Goal: Register for event/course

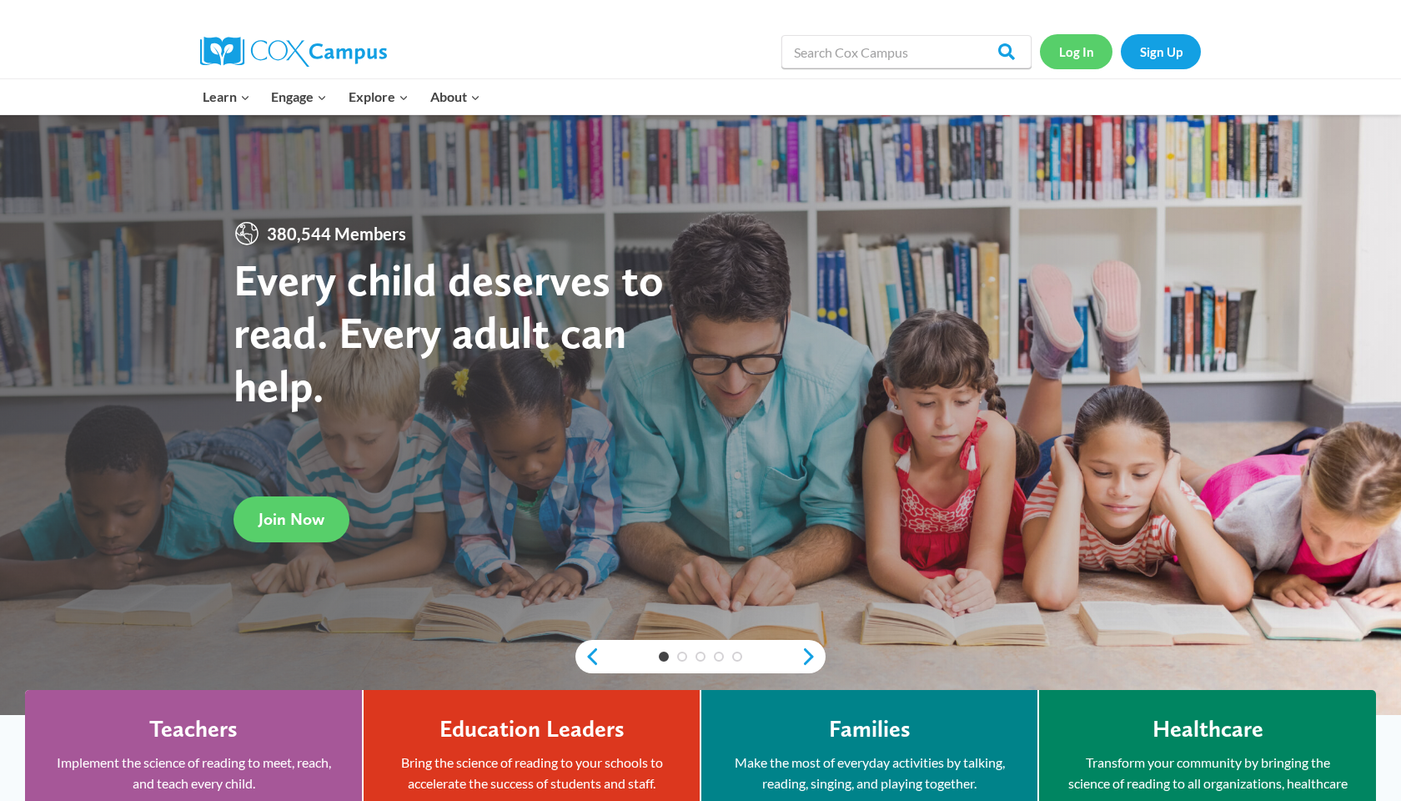
click at [1089, 50] on link "Log In" at bounding box center [1076, 51] width 73 height 34
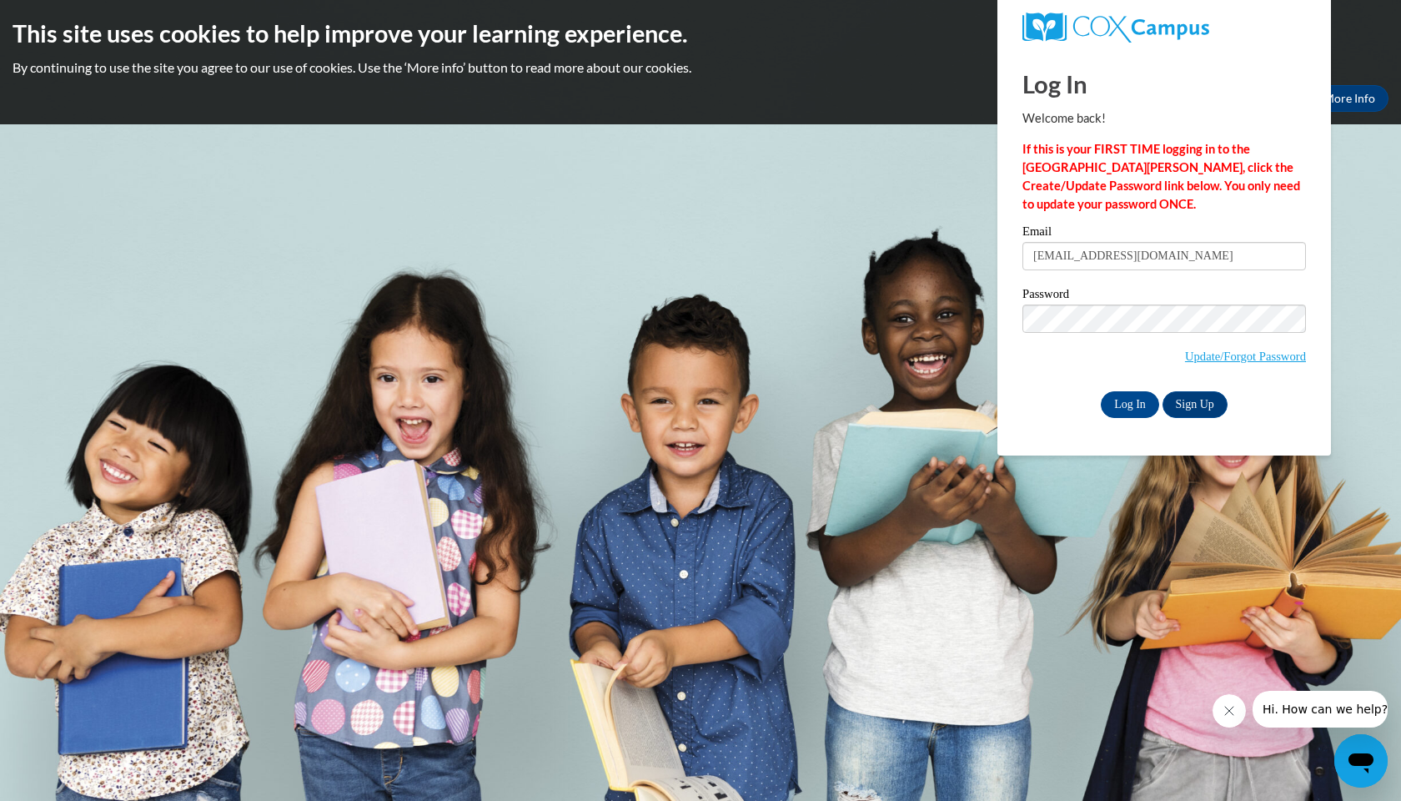
type input "srrobinson@yhc.edu"
click at [1128, 401] on input "Log In" at bounding box center [1130, 404] width 58 height 27
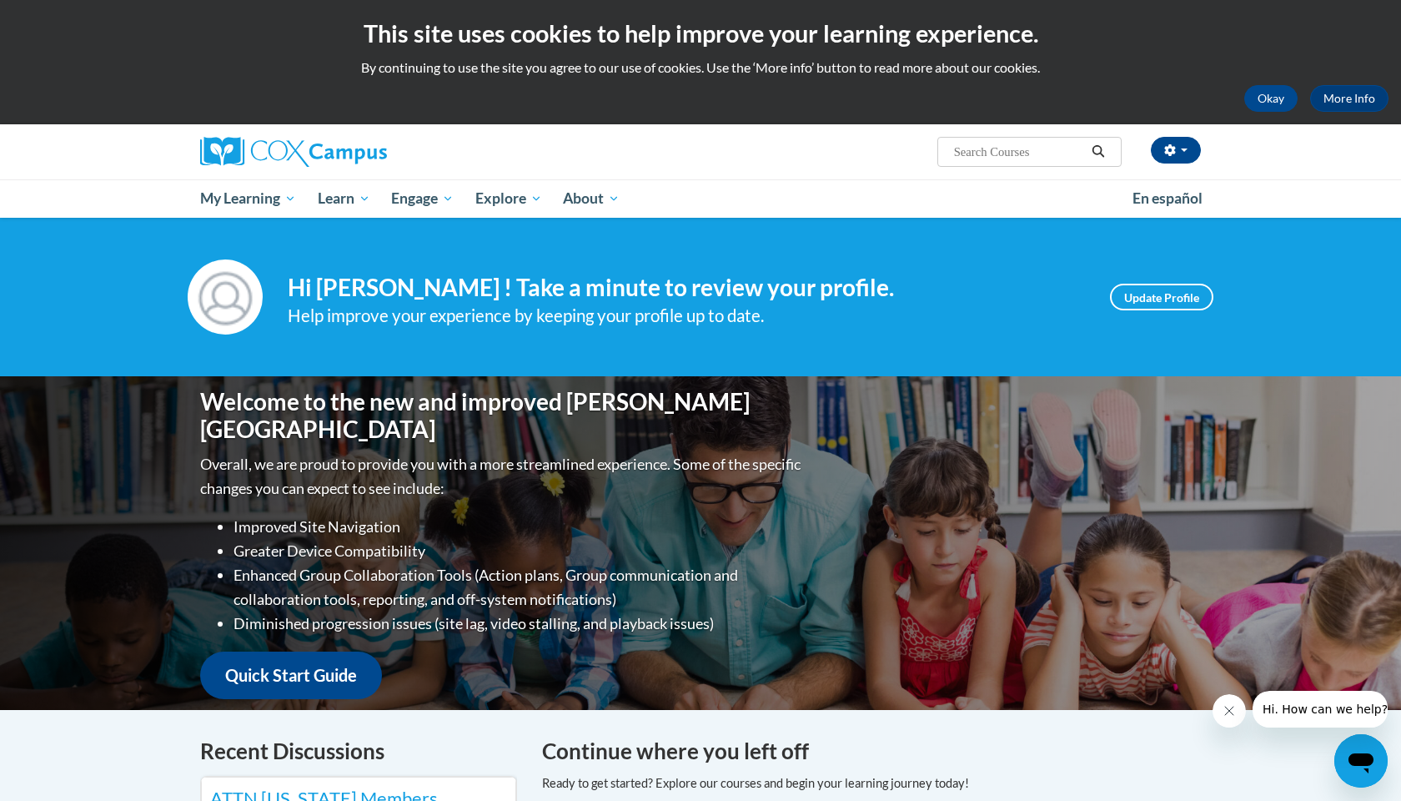
click at [1002, 159] on input "Search..." at bounding box center [1018, 152] width 133 height 20
click at [983, 145] on input "Search..." at bounding box center [1018, 152] width 133 height 20
type input "emergent literacy"
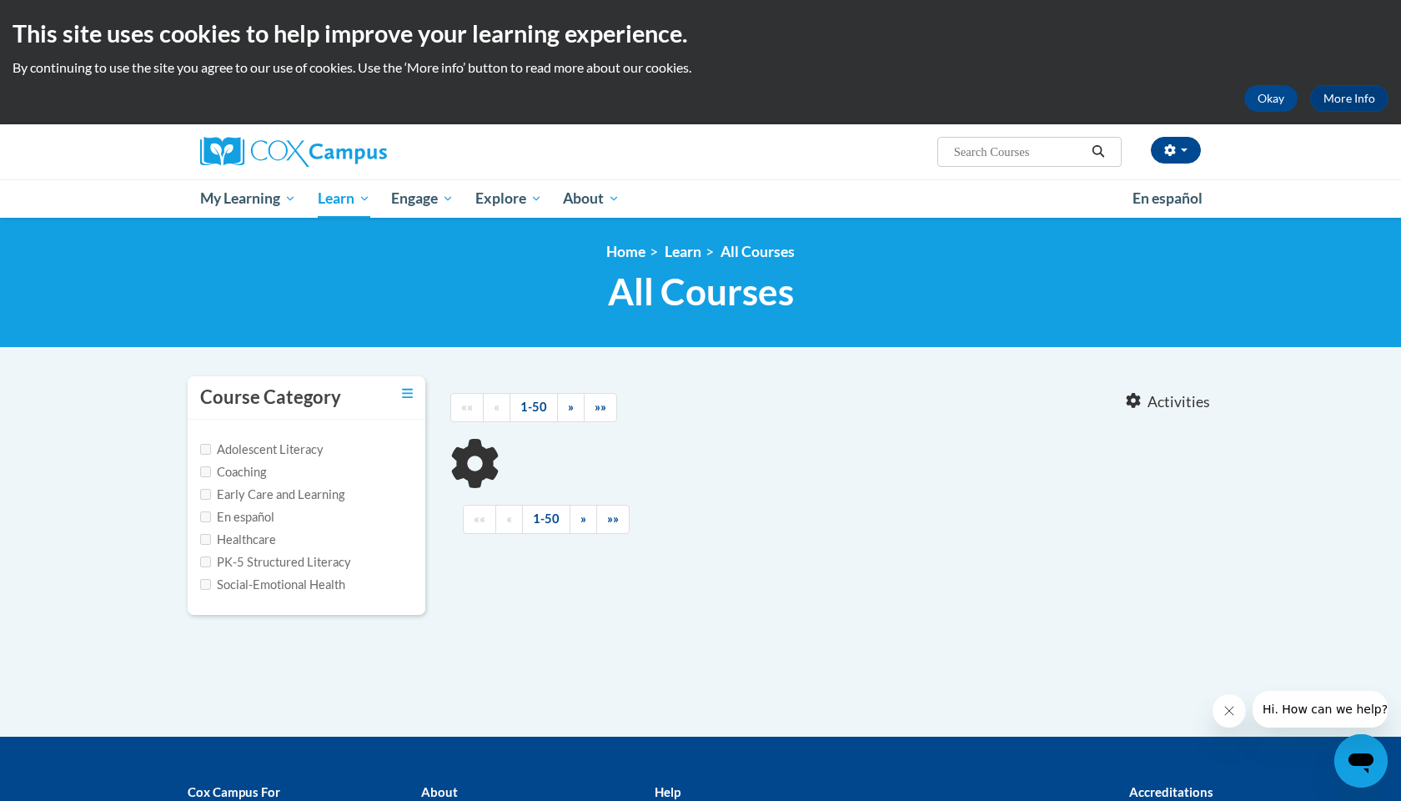
type input "emergent literacy"
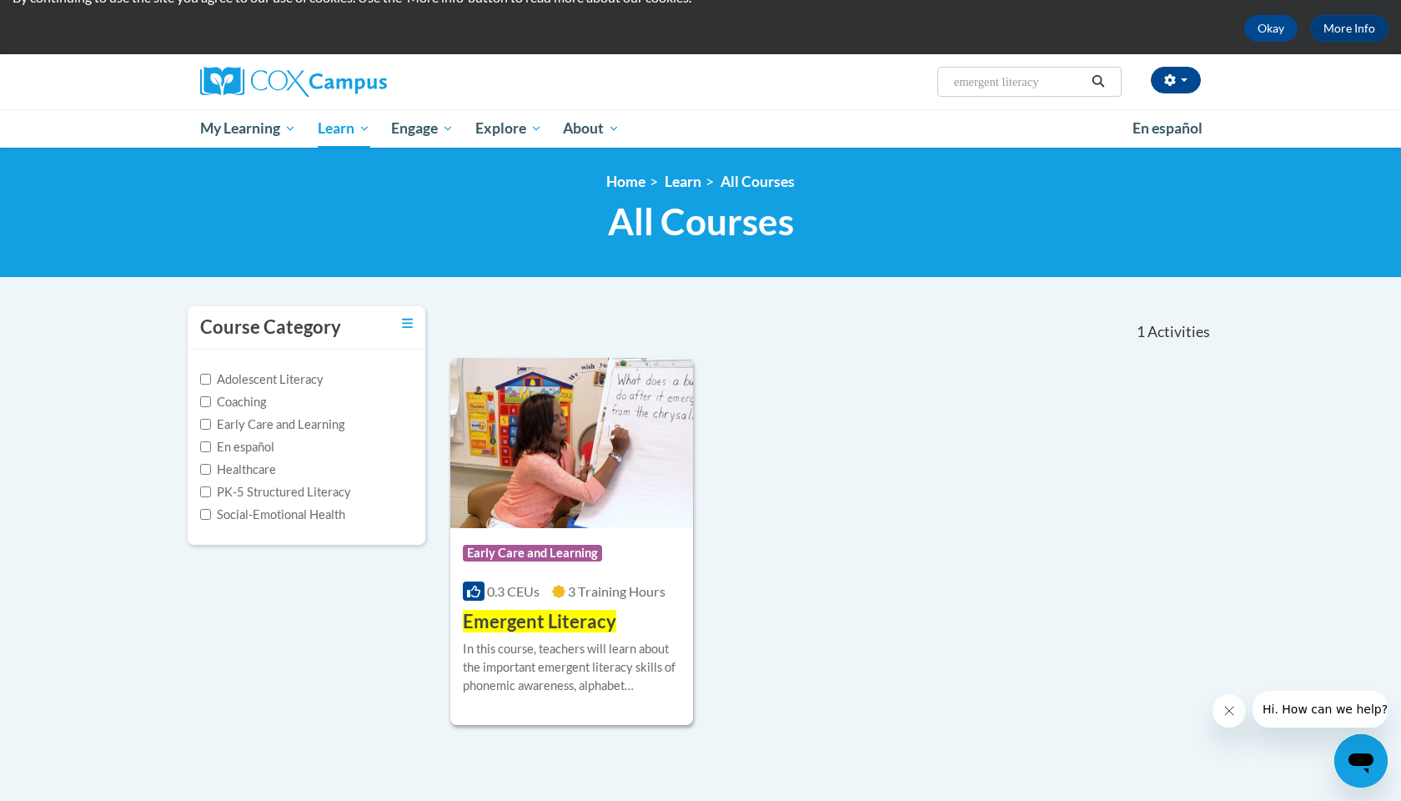
scroll to position [108, 0]
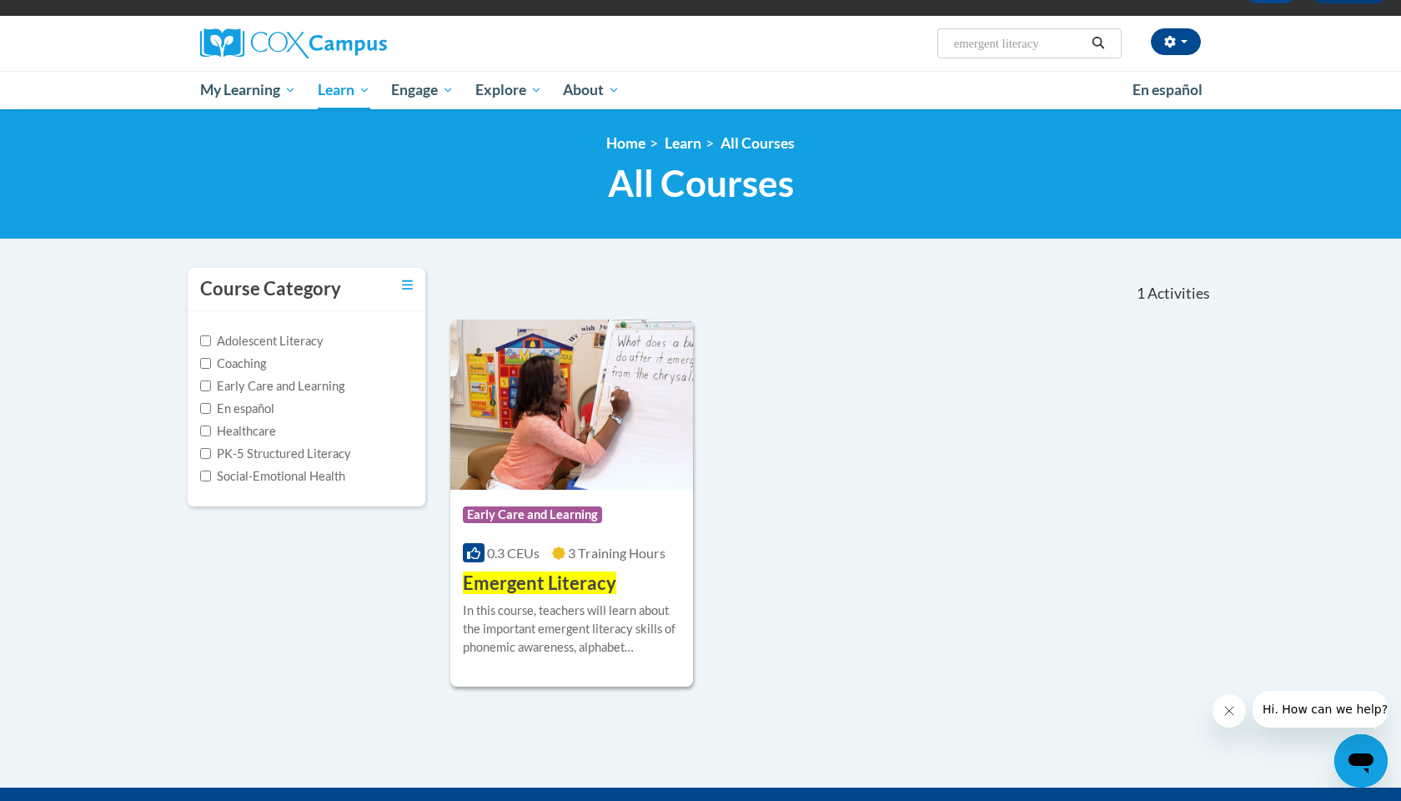
click at [543, 609] on div "In this course, teachers will learn about the important emergent literacy skill…" at bounding box center [572, 628] width 218 height 55
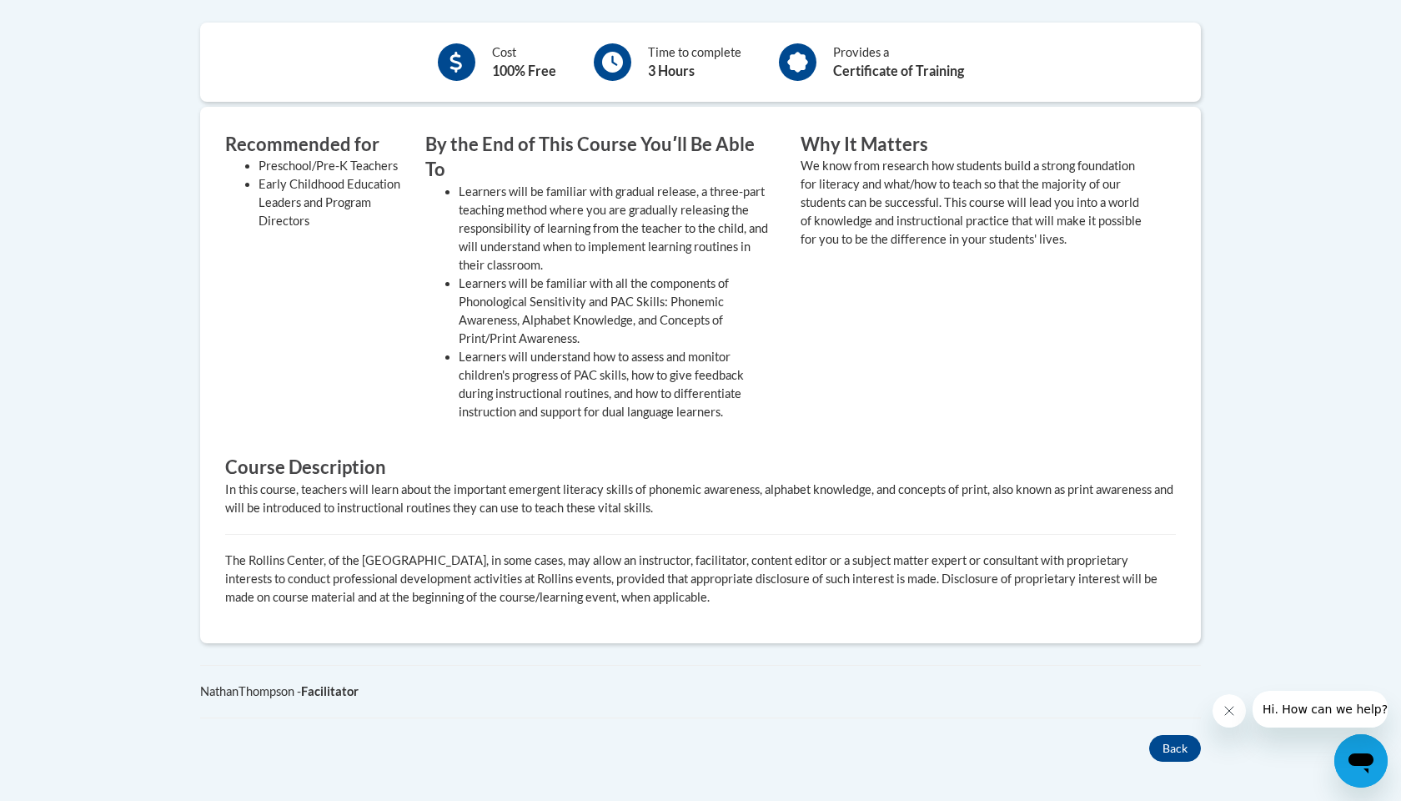
scroll to position [596, 0]
click at [1183, 735] on button "Back" at bounding box center [1175, 748] width 52 height 27
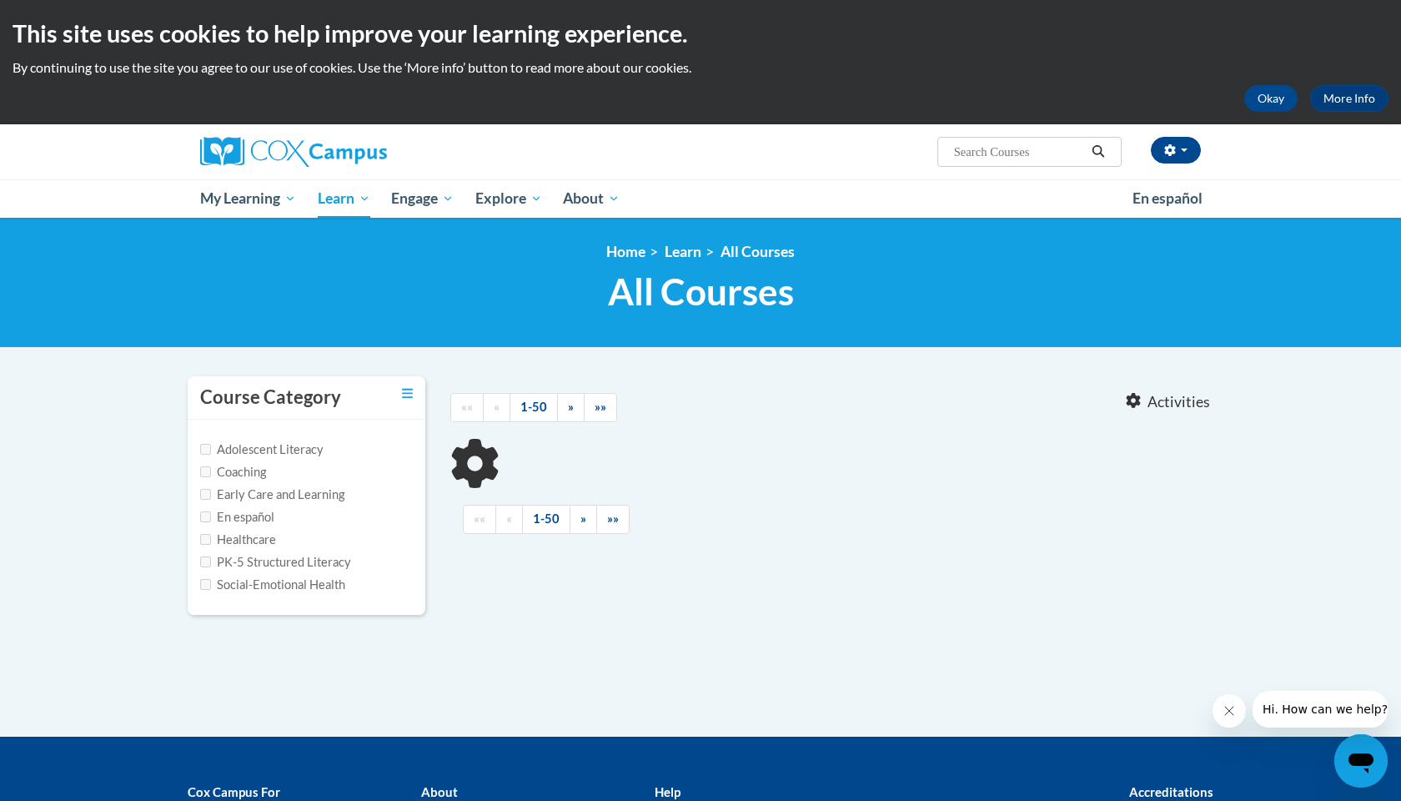
type input "emergent literacy"
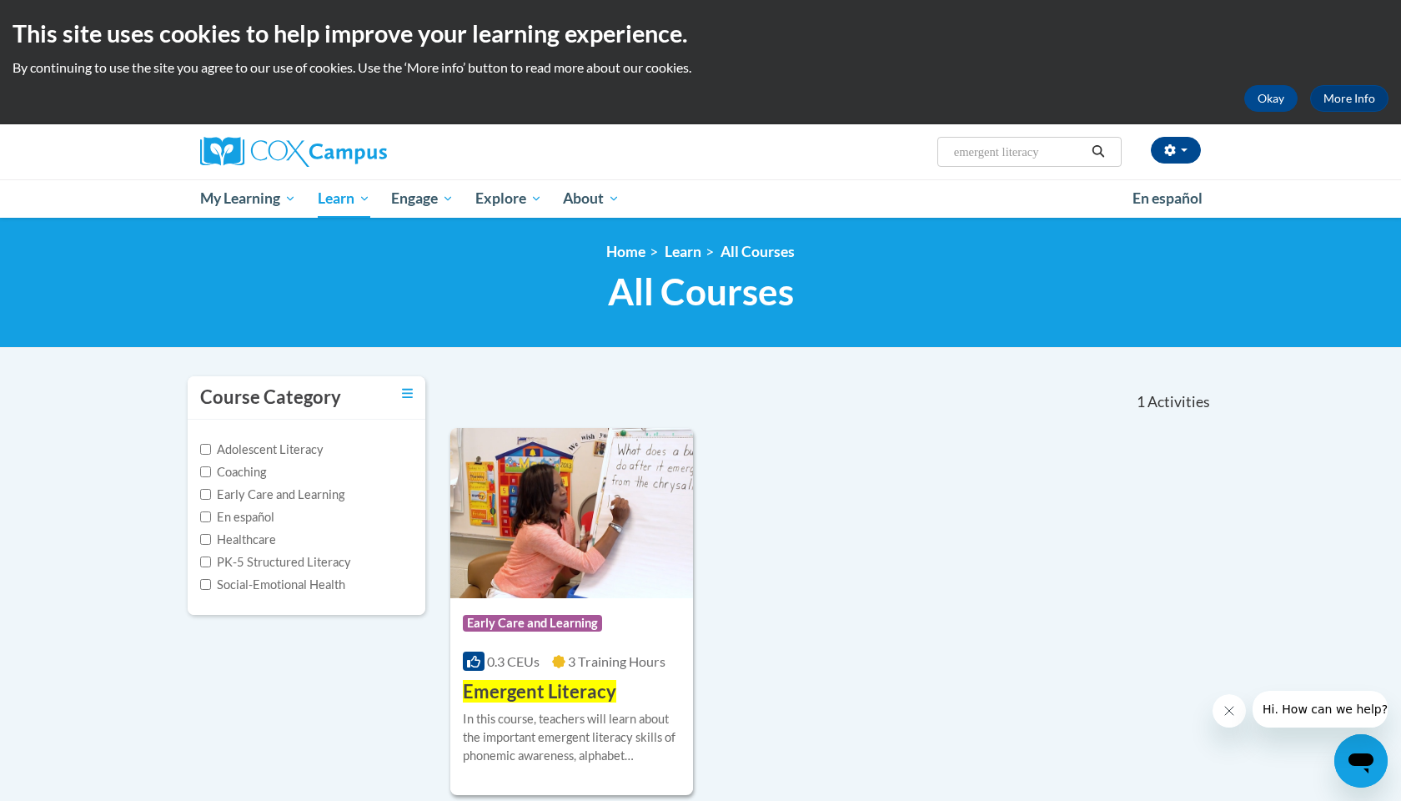
click at [557, 550] on img at bounding box center [571, 513] width 243 height 170
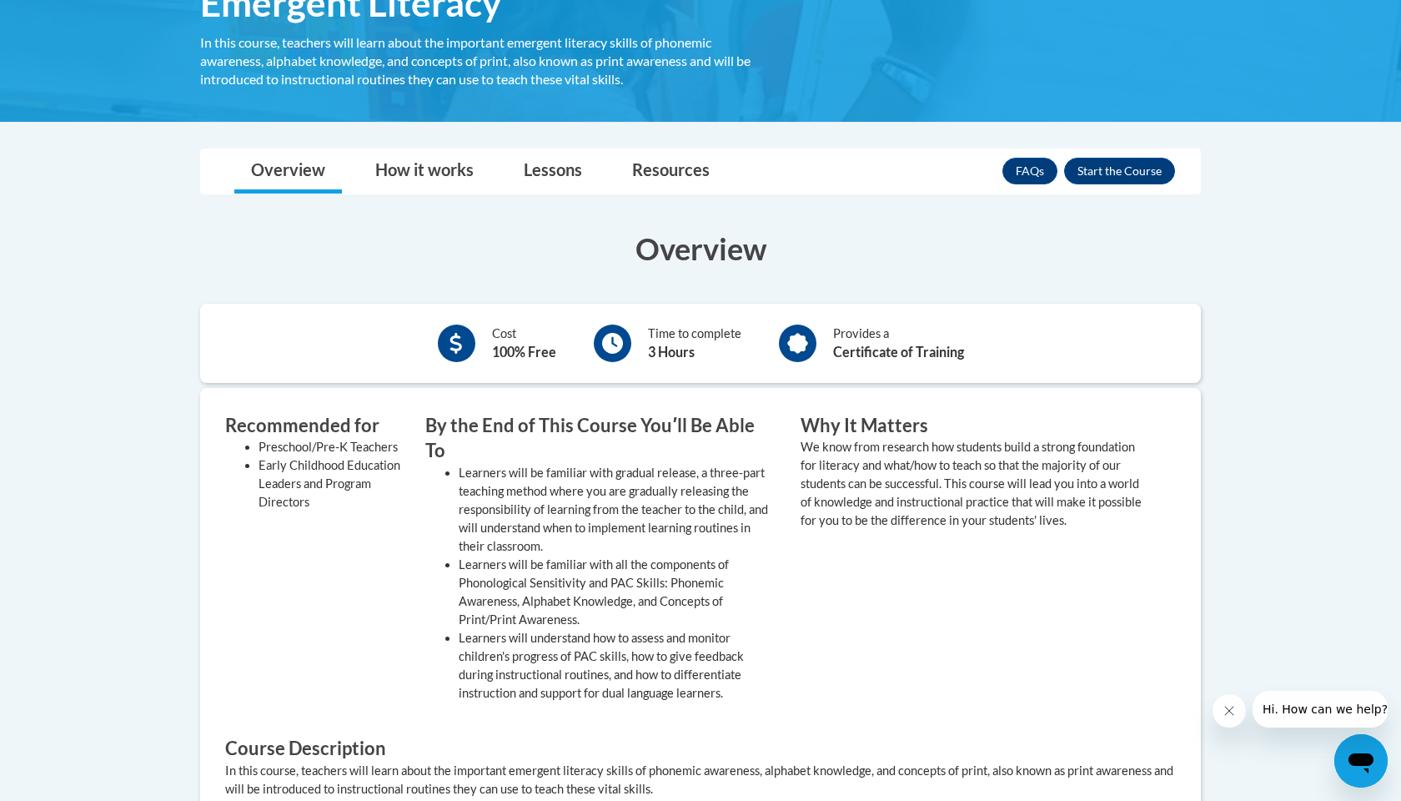
scroll to position [318, 0]
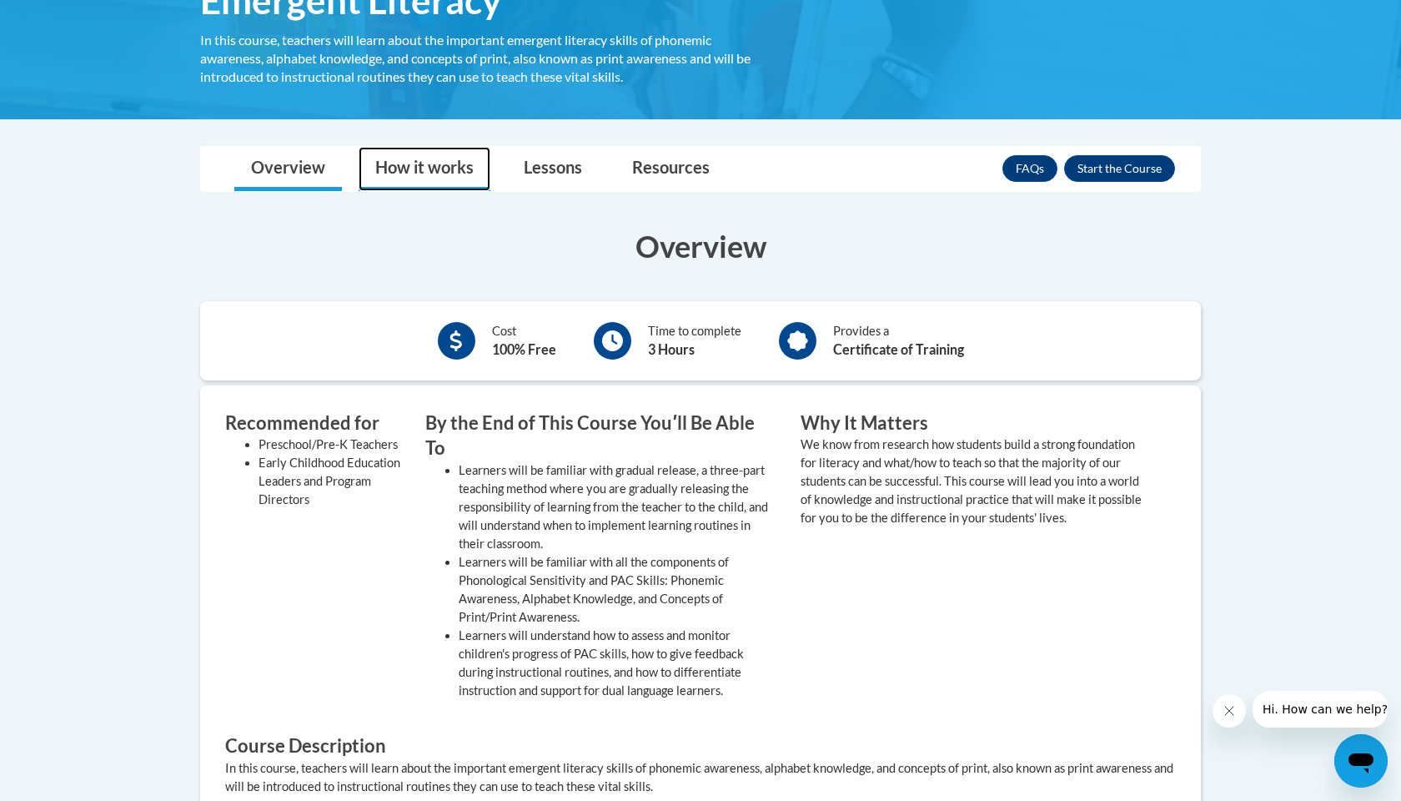
click at [434, 165] on link "How it works" at bounding box center [425, 169] width 132 height 44
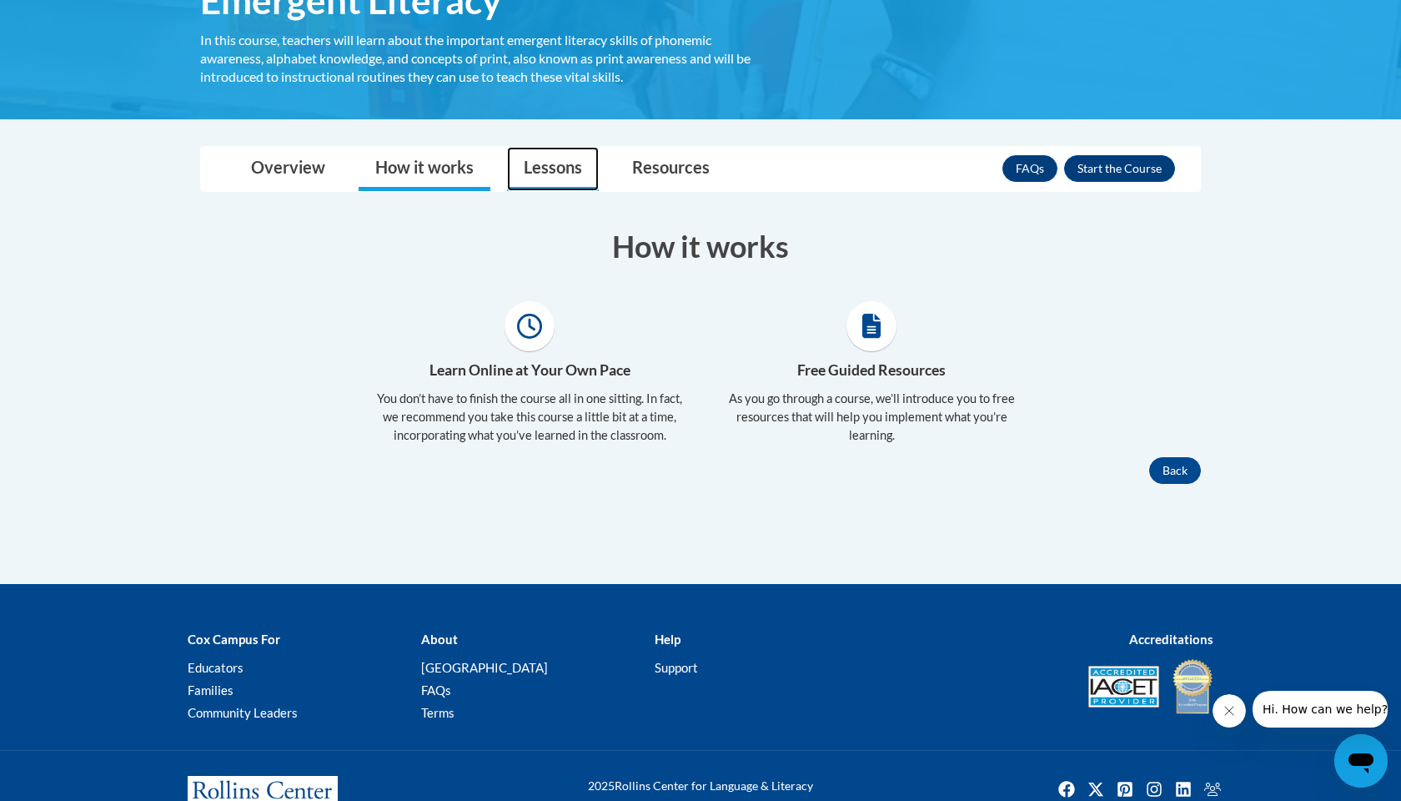
click at [568, 173] on link "Lessons" at bounding box center [553, 169] width 92 height 44
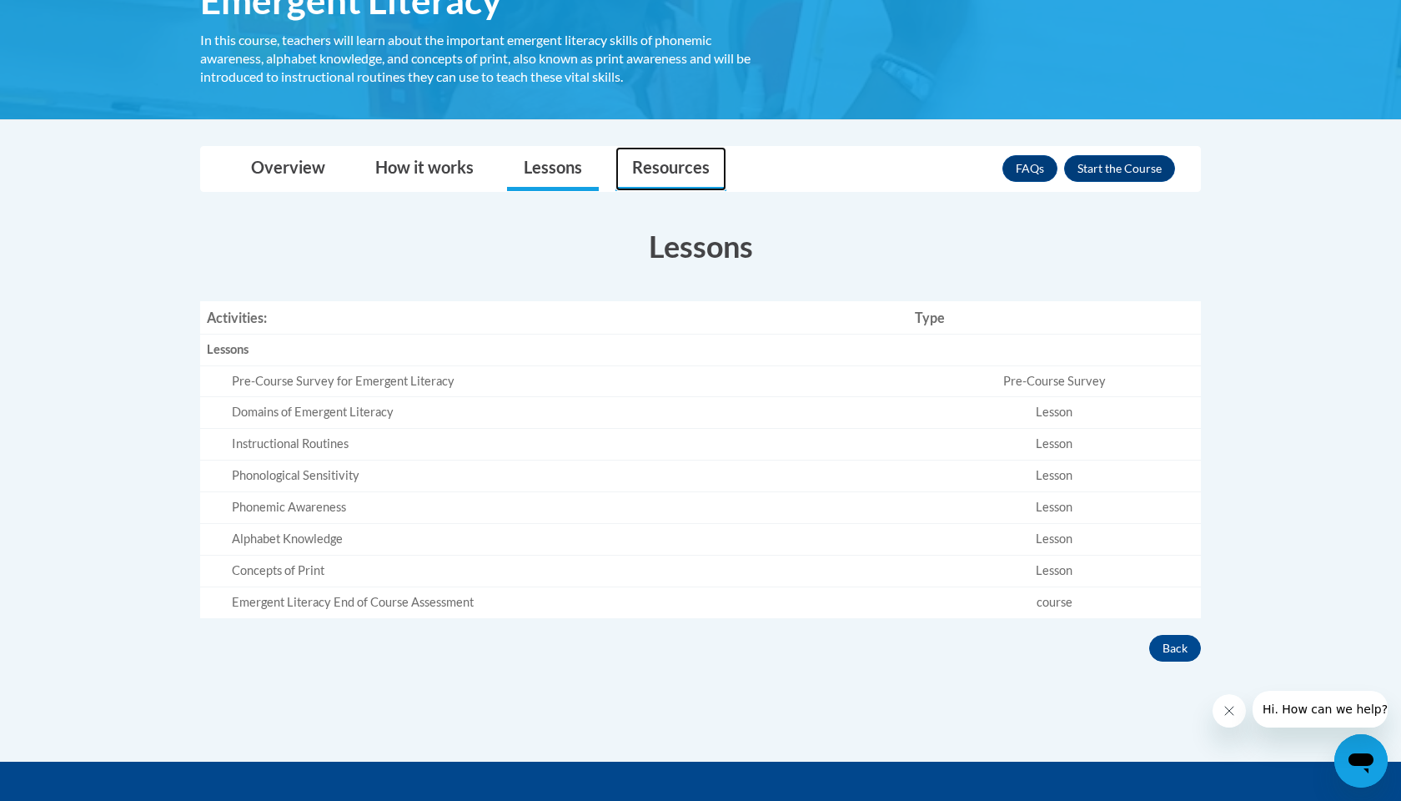
click at [674, 172] on link "Resources" at bounding box center [670, 169] width 111 height 44
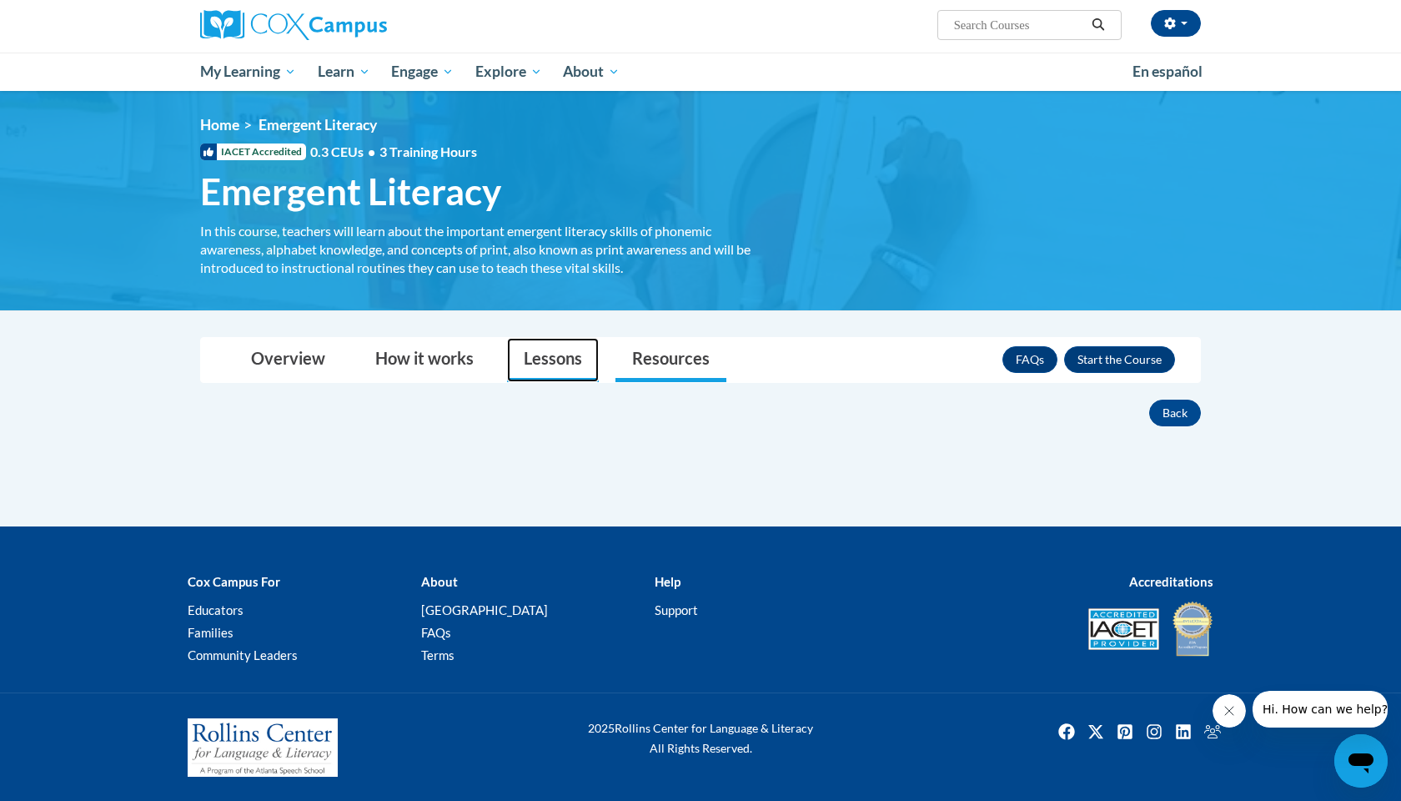
click at [578, 345] on link "Lessons" at bounding box center [553, 360] width 92 height 44
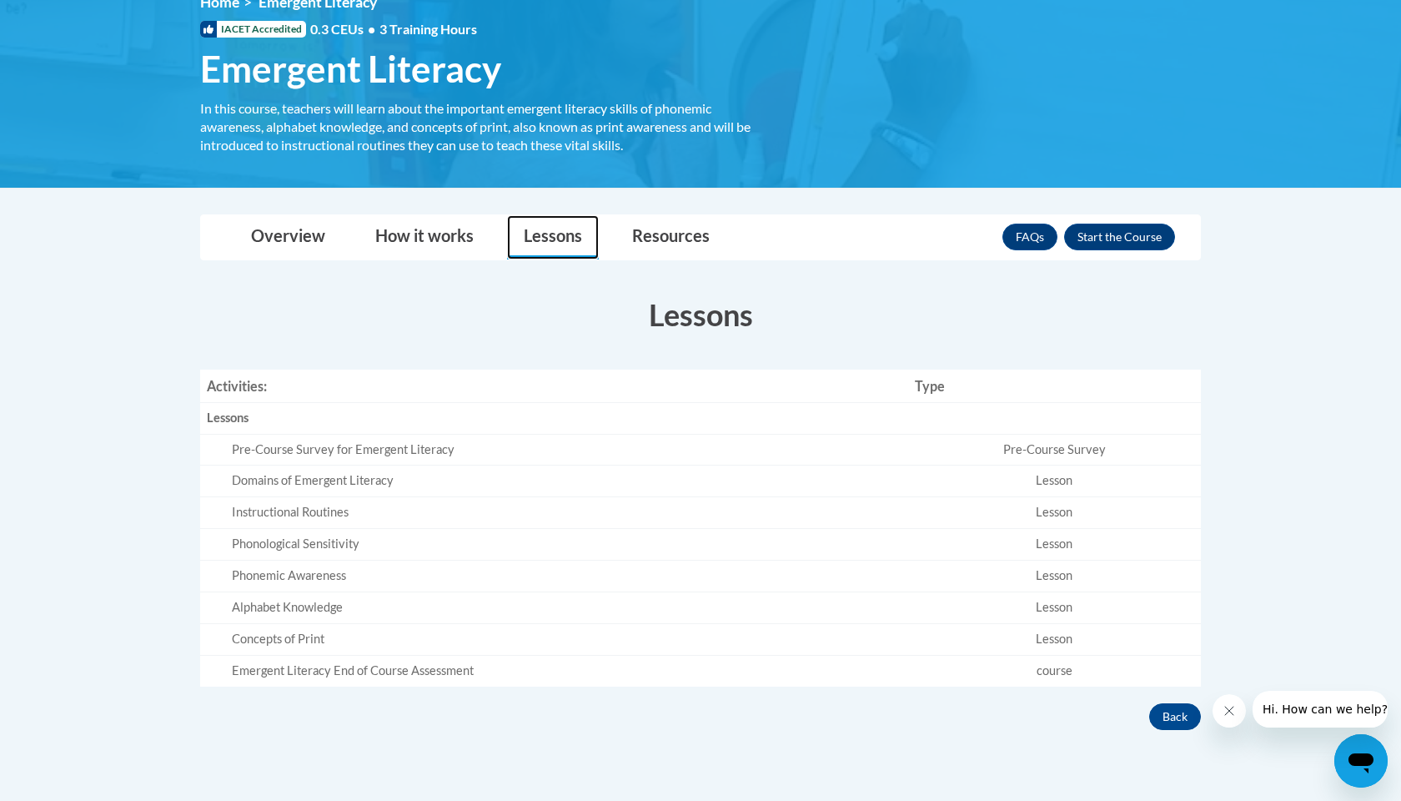
scroll to position [250, 0]
click at [1095, 228] on button "Enroll" at bounding box center [1119, 236] width 111 height 27
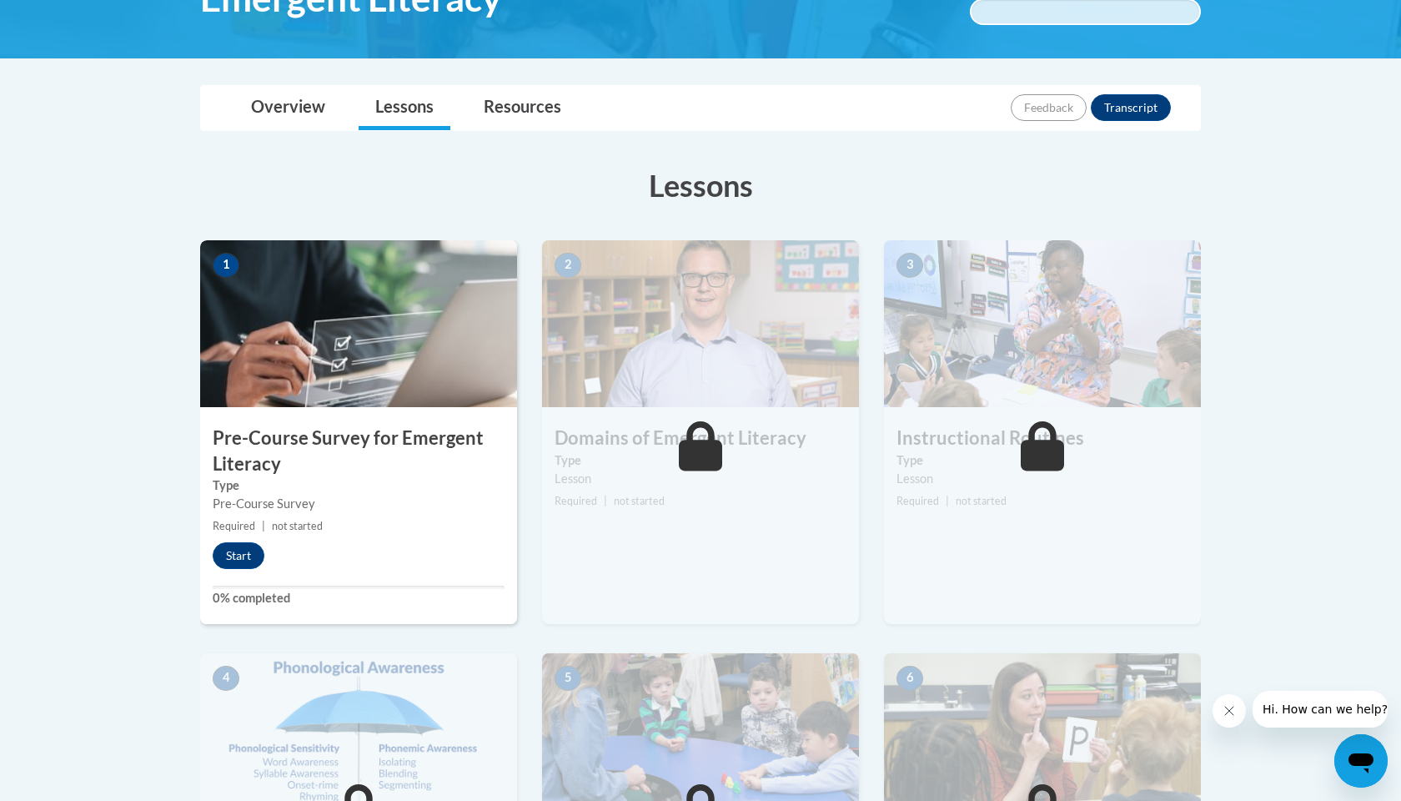
scroll to position [321, 0]
click at [321, 454] on h3 "Pre-Course Survey for Emergent Literacy" at bounding box center [358, 450] width 317 height 52
click at [245, 543] on button "Start" at bounding box center [239, 554] width 52 height 27
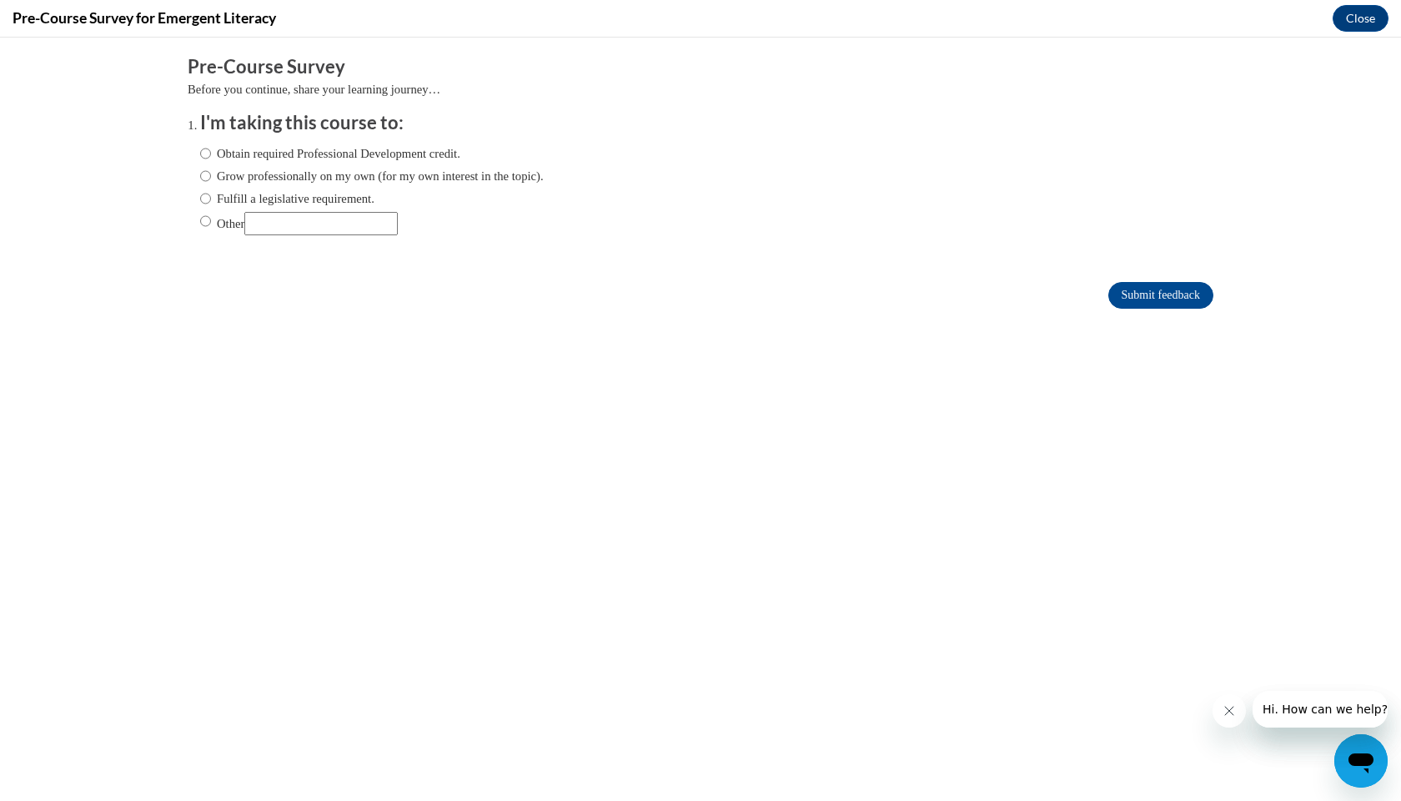
scroll to position [0, 0]
click at [201, 149] on input "Obtain required Professional Development credit." at bounding box center [205, 153] width 11 height 18
radio input "true"
click at [1136, 302] on input "Submit feedback" at bounding box center [1160, 295] width 105 height 27
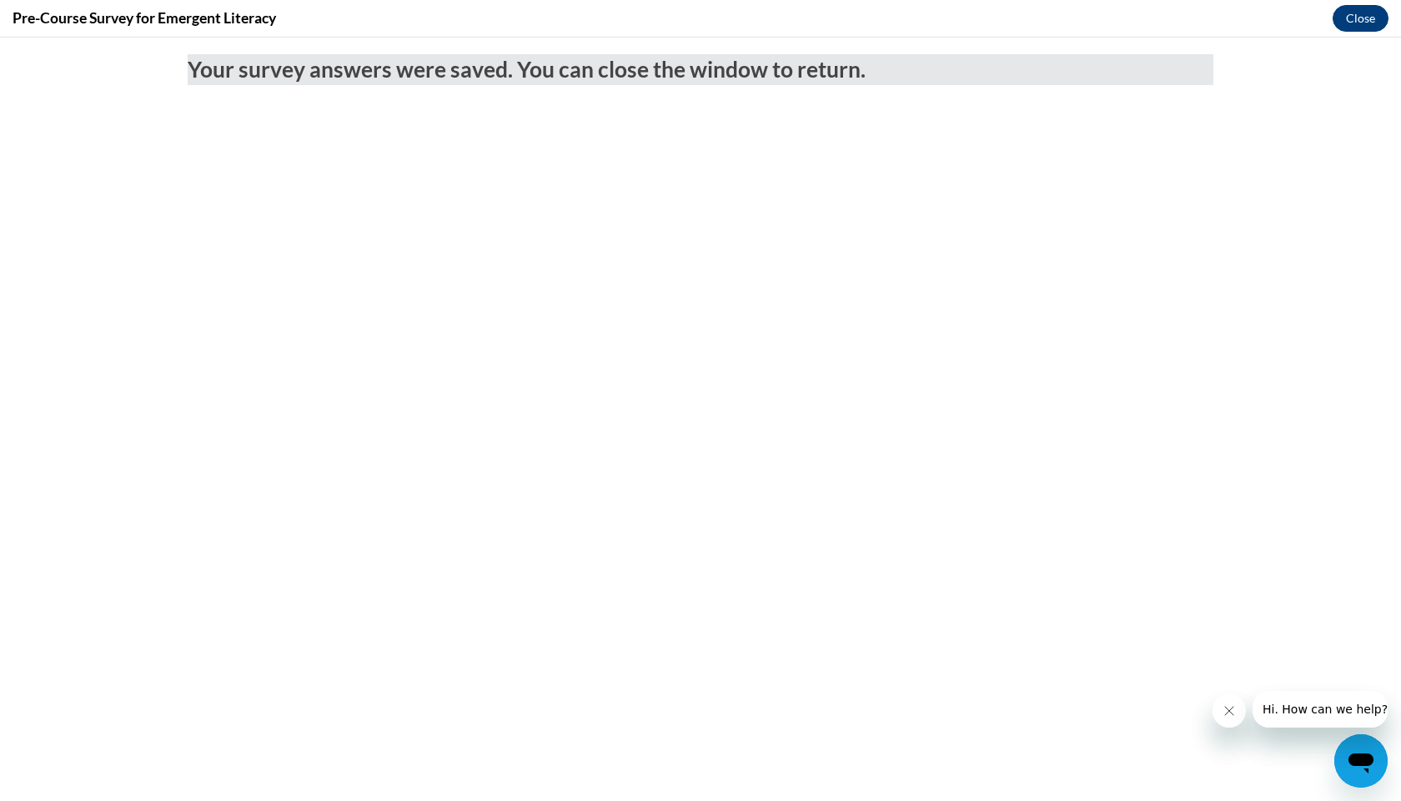
click at [1368, 22] on button "Close" at bounding box center [1361, 18] width 56 height 27
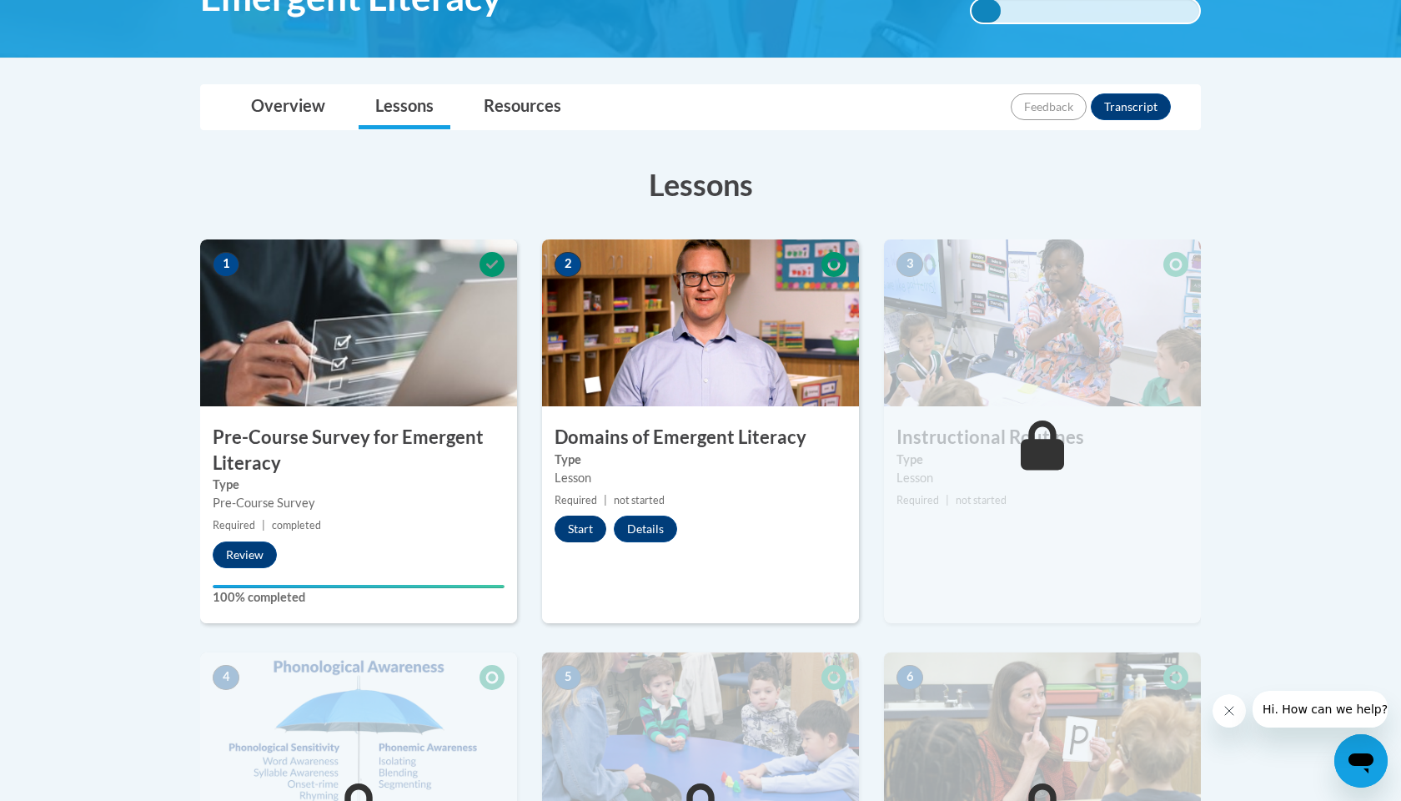
click at [576, 531] on button "Start" at bounding box center [581, 528] width 52 height 27
